Goal: Task Accomplishment & Management: Use online tool/utility

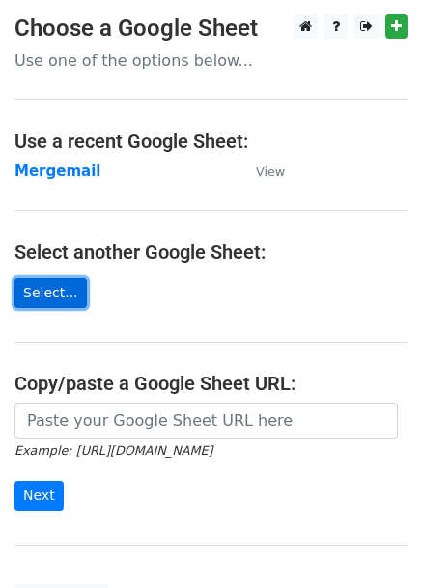
click at [54, 295] on link "Select..." at bounding box center [50, 293] width 72 height 30
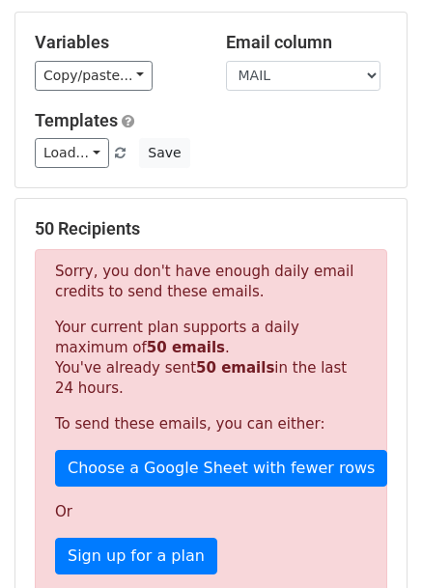
scroll to position [170, 0]
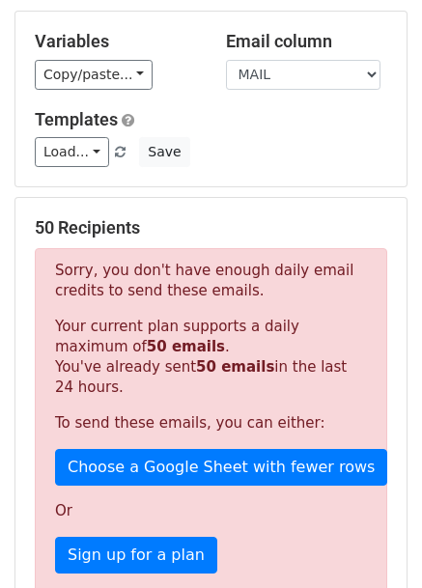
drag, startPoint x: 419, startPoint y: 297, endPoint x: 420, endPoint y: 367, distance: 70.5
click at [420, 367] on main "New Campaign Daily emails left: 0 Google Sheet: Mergemail 1. Write your email i…" at bounding box center [211, 382] width 422 height 1076
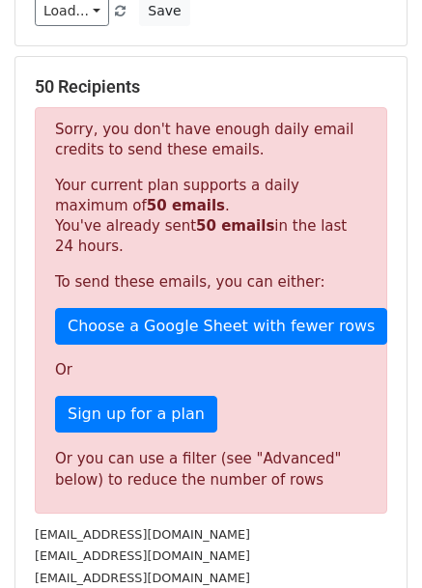
scroll to position [0, 0]
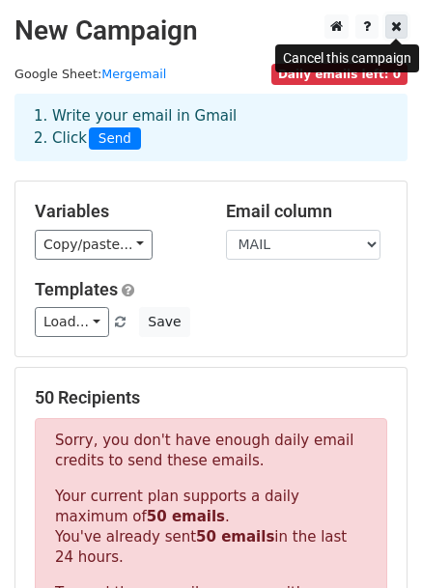
click at [403, 25] on link at bounding box center [396, 26] width 22 height 24
